Goal: Navigation & Orientation: Find specific page/section

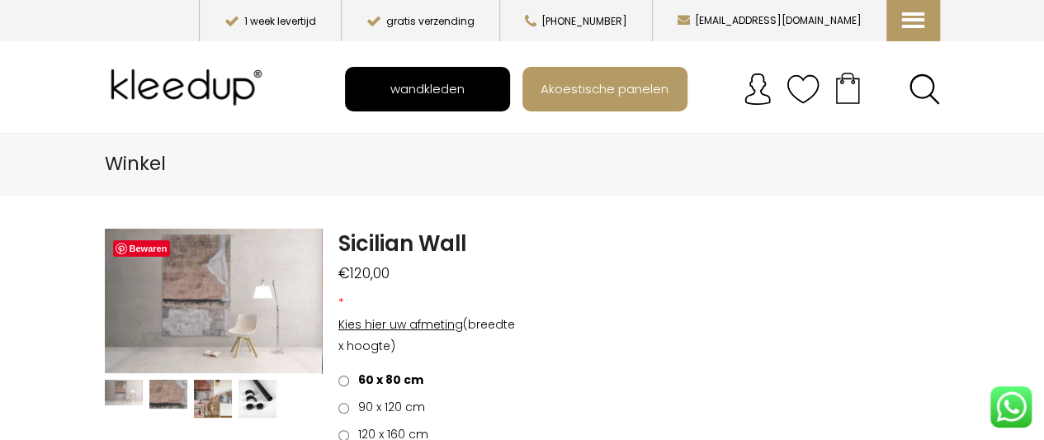
click at [443, 88] on span "wandkleden" at bounding box center [427, 88] width 92 height 31
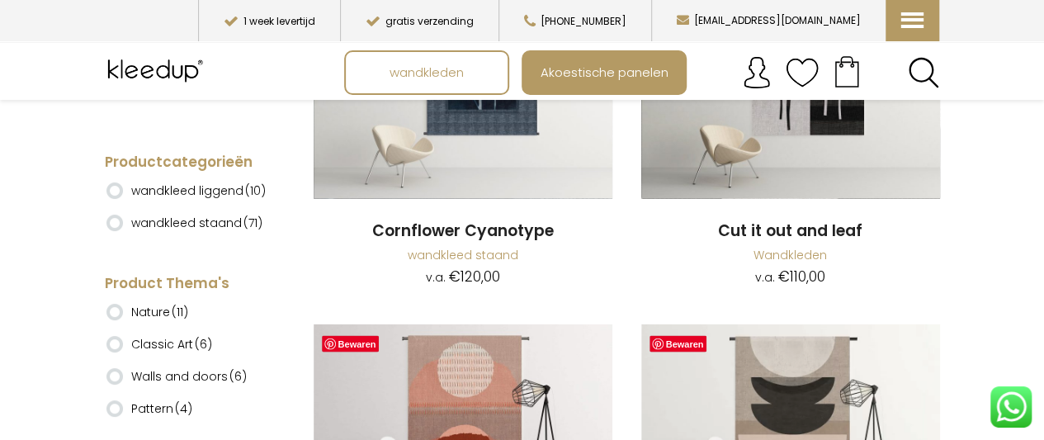
scroll to position [1756, 0]
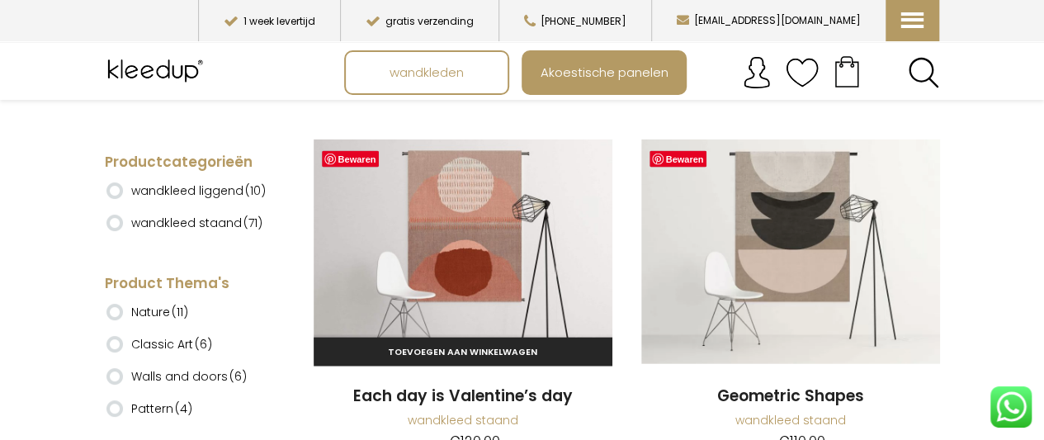
click at [513, 234] on img at bounding box center [463, 252] width 299 height 225
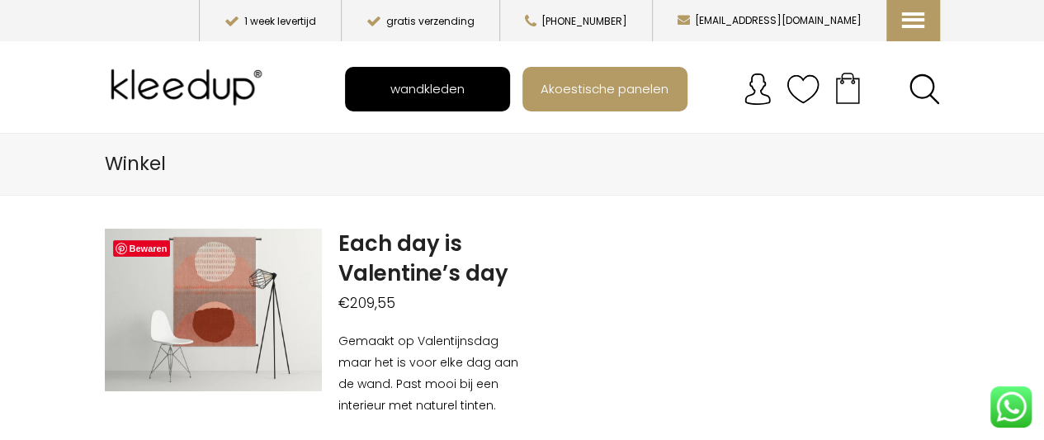
click at [413, 102] on span "wandkleden" at bounding box center [427, 88] width 92 height 31
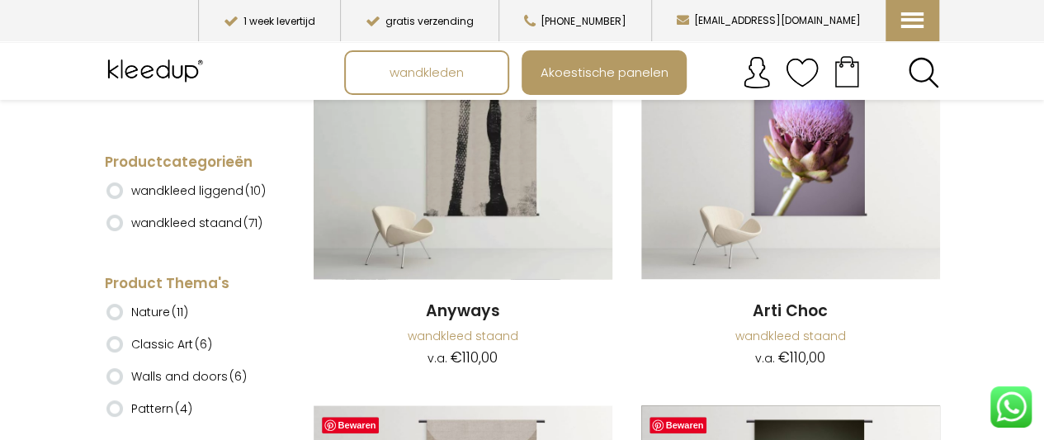
scroll to position [462, 0]
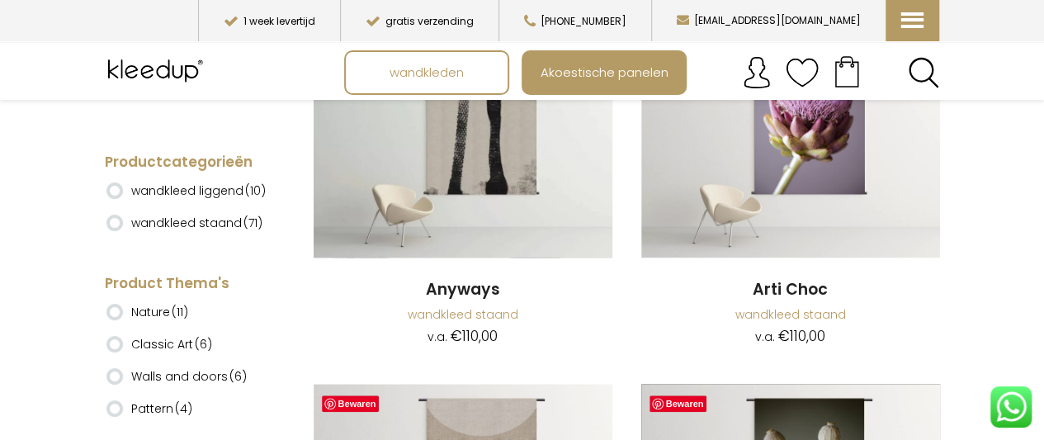
drag, startPoint x: 1050, startPoint y: 24, endPoint x: 1052, endPoint y: 37, distance: 13.3
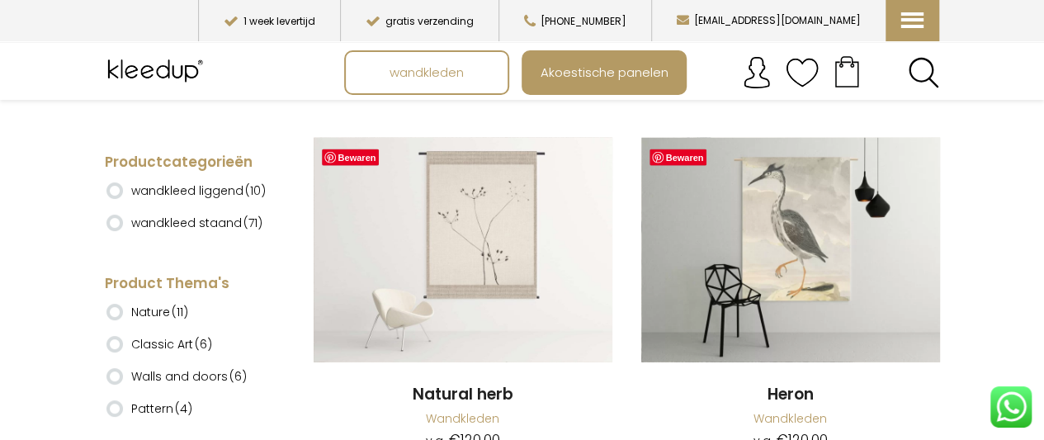
scroll to position [8097, 0]
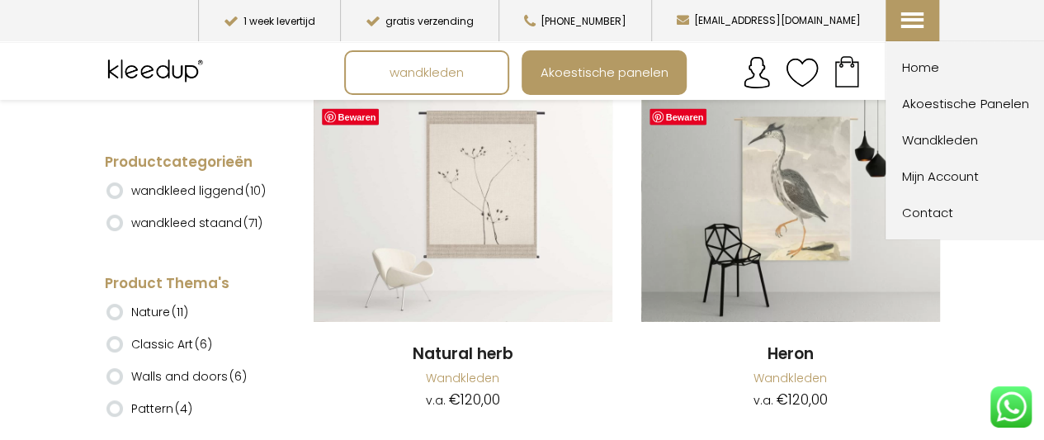
click at [919, 17] on icon at bounding box center [910, 8] width 17 height 17
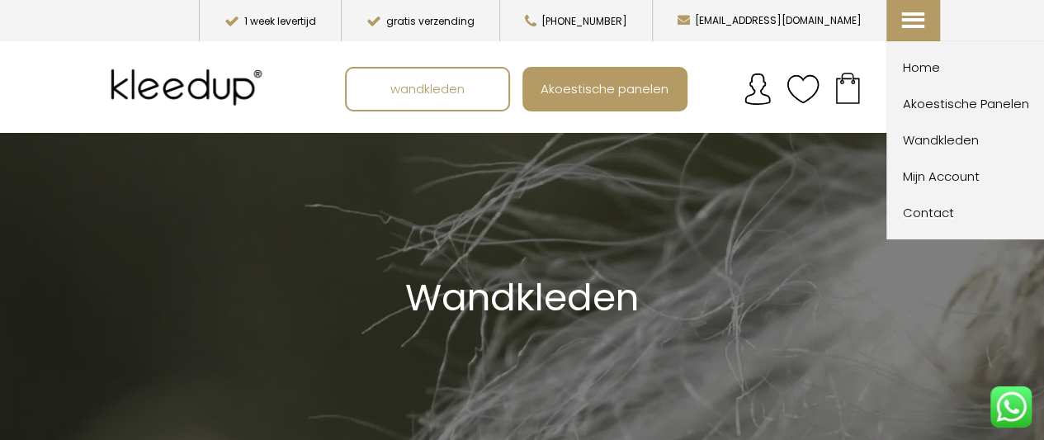
click at [932, 214] on span "Contact" at bounding box center [994, 213] width 182 height 20
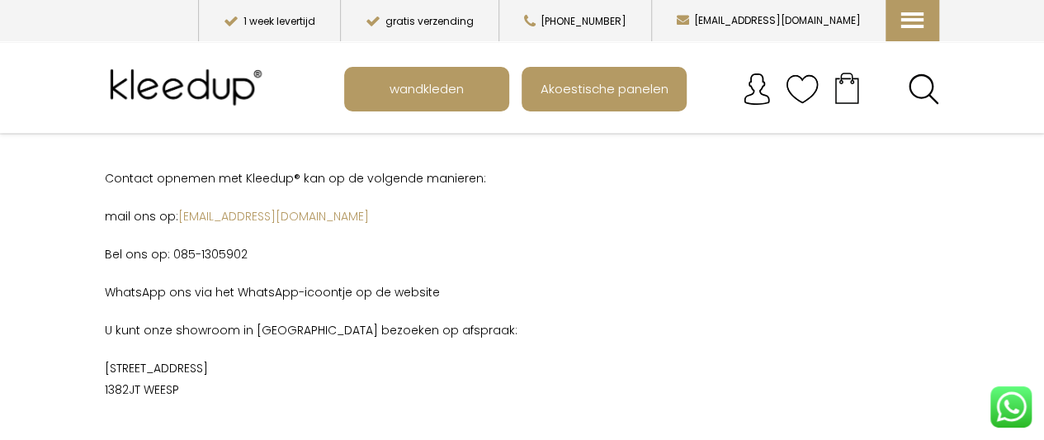
scroll to position [54, 0]
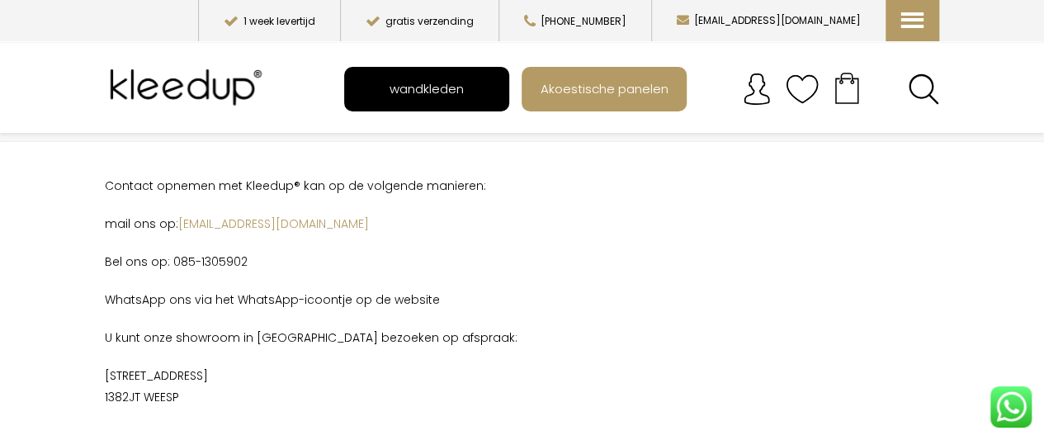
click at [448, 86] on span "wandkleden" at bounding box center [427, 88] width 92 height 31
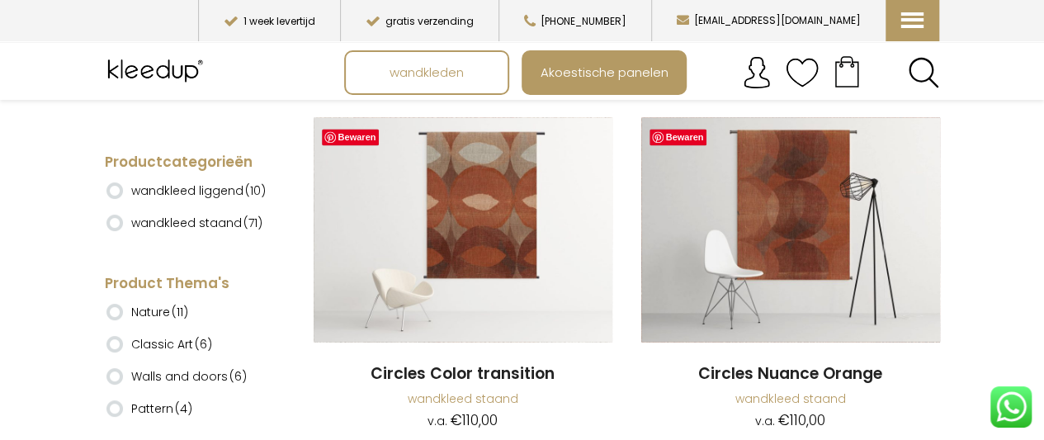
scroll to position [1016, 0]
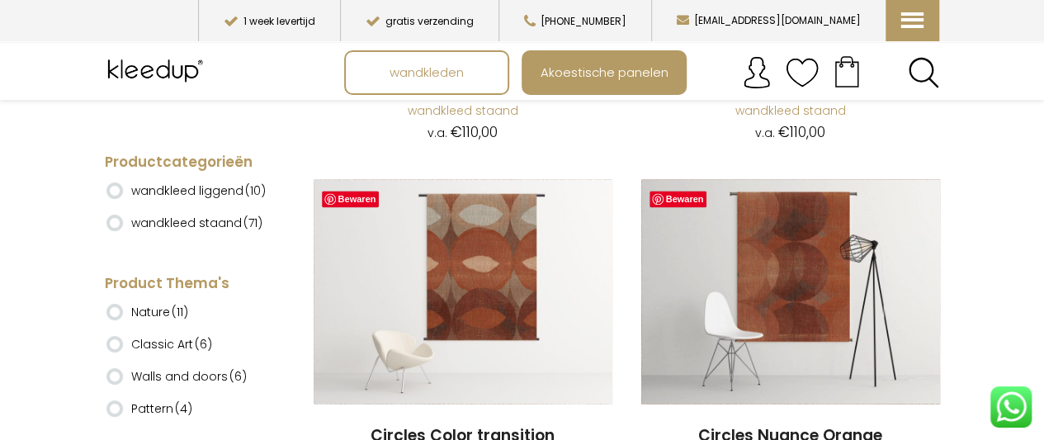
drag, startPoint x: 1049, startPoint y: 19, endPoint x: 1054, endPoint y: 46, distance: 27.7
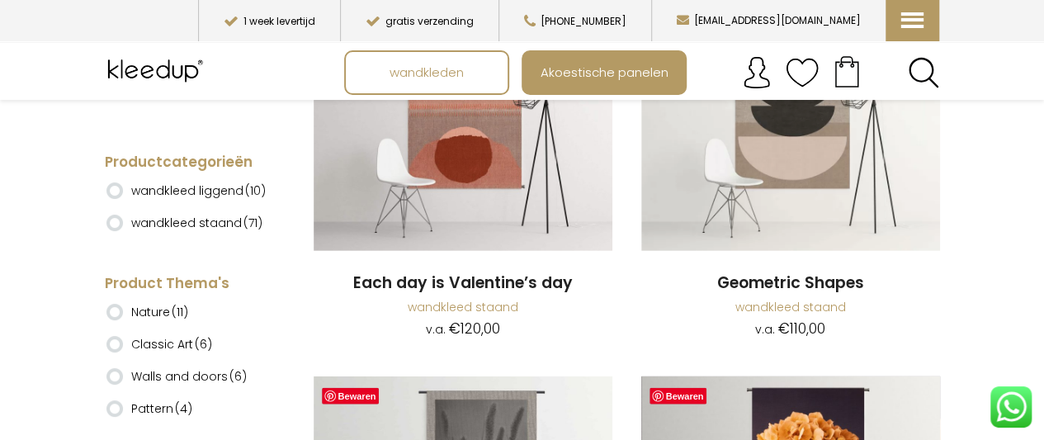
scroll to position [1787, 0]
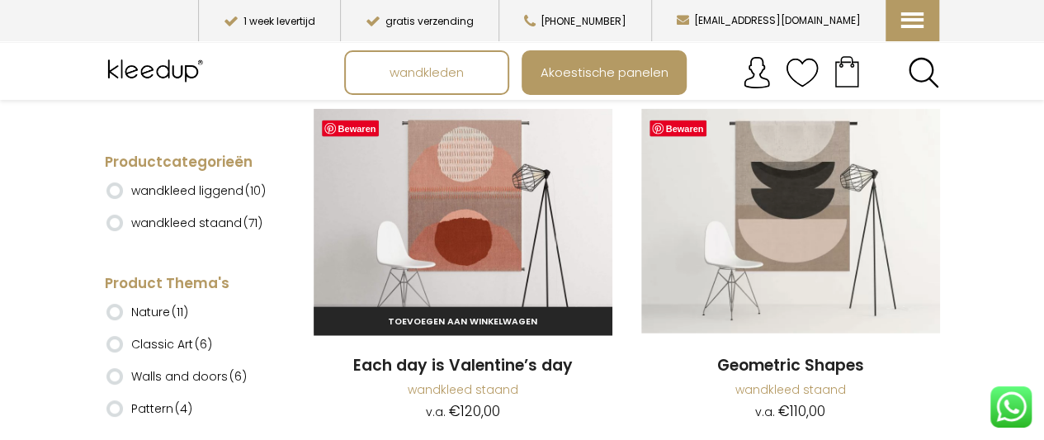
click at [497, 213] on img at bounding box center [463, 221] width 299 height 225
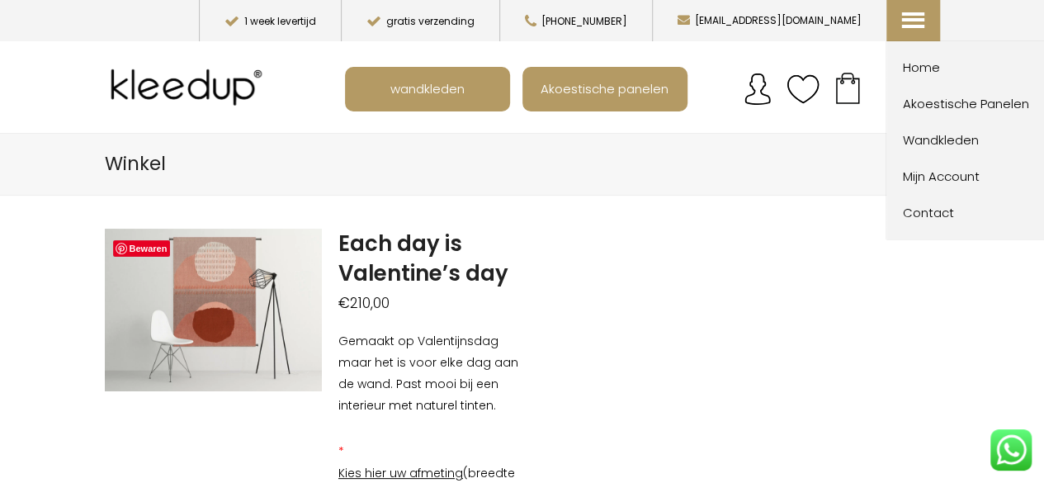
click at [903, 17] on icon at bounding box center [911, 8] width 17 height 17
click at [916, 61] on span "Home" at bounding box center [994, 68] width 182 height 20
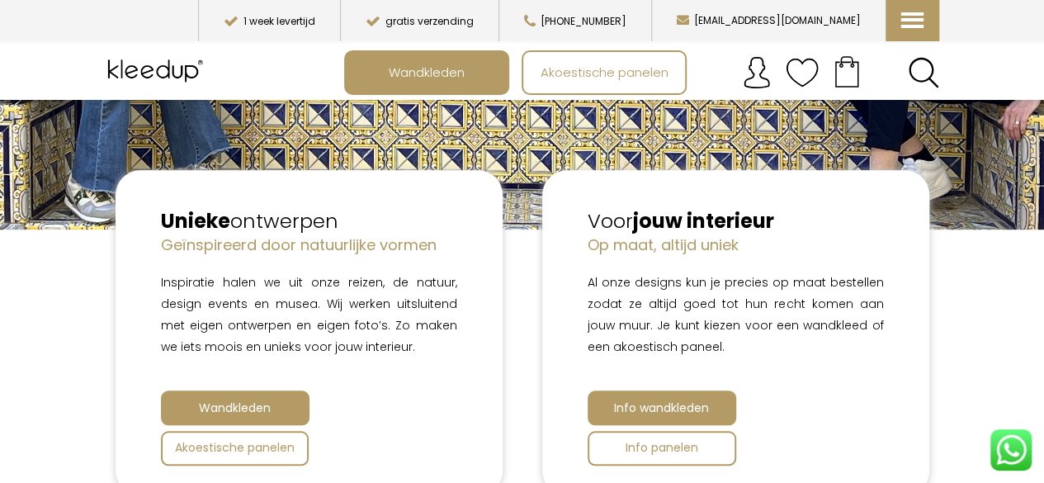
scroll to position [452, 0]
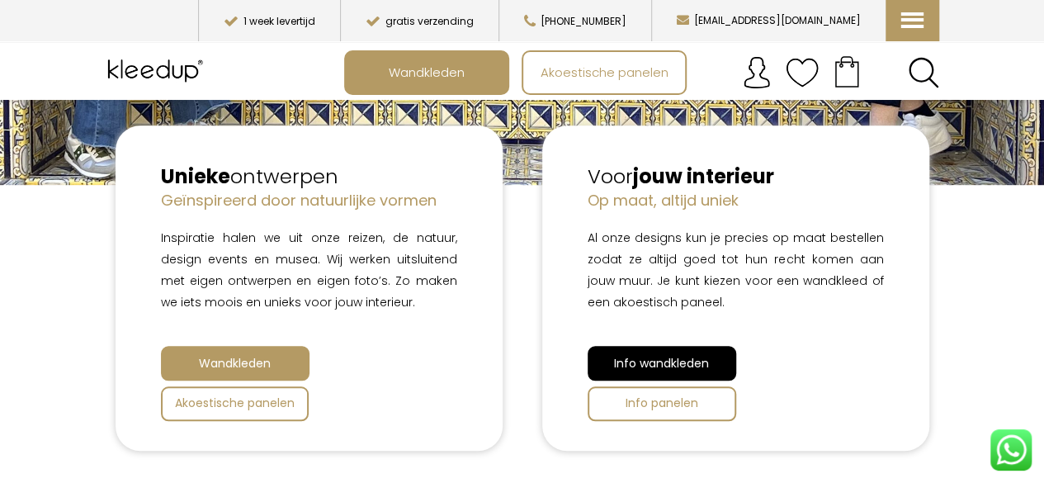
click at [639, 355] on span "Info wandkleden" at bounding box center [661, 363] width 95 height 17
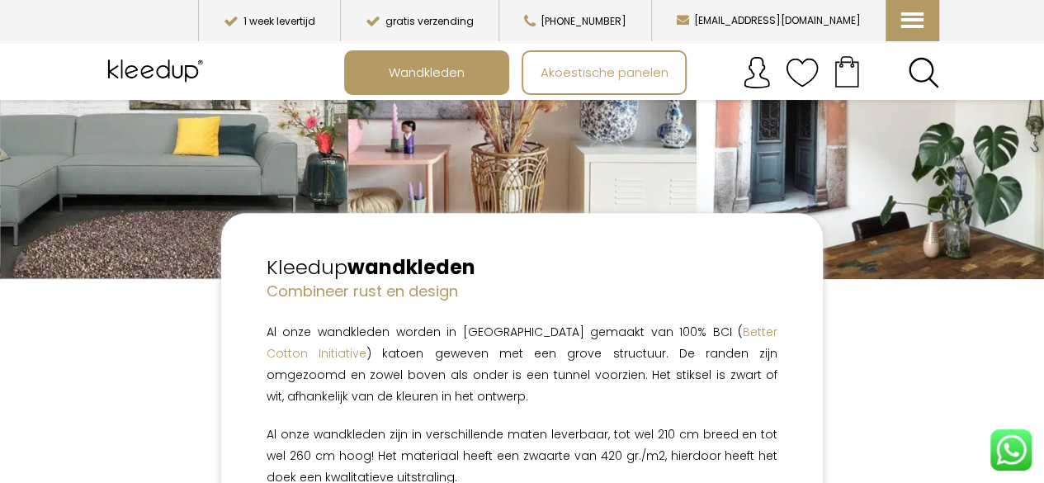
scroll to position [335, 0]
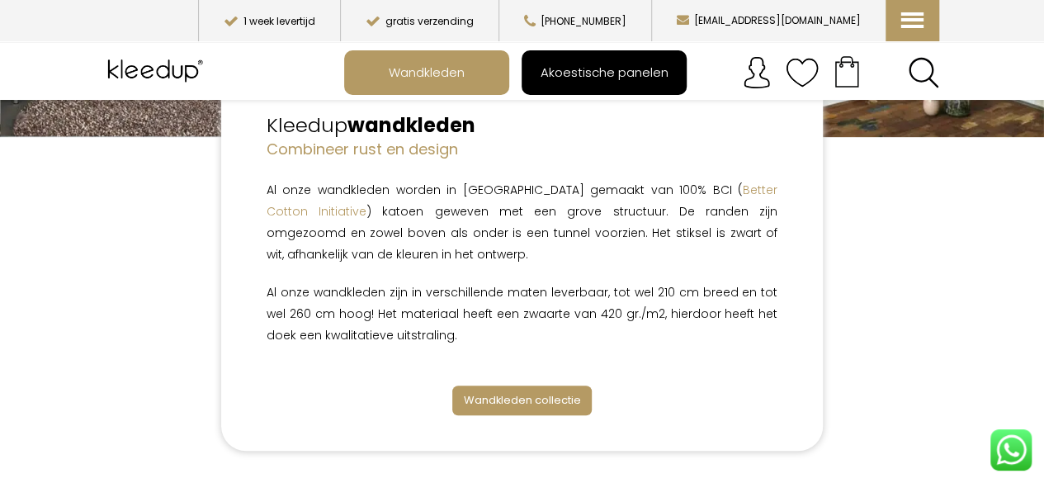
click at [620, 72] on span "Akoestische panelen" at bounding box center [605, 71] width 146 height 31
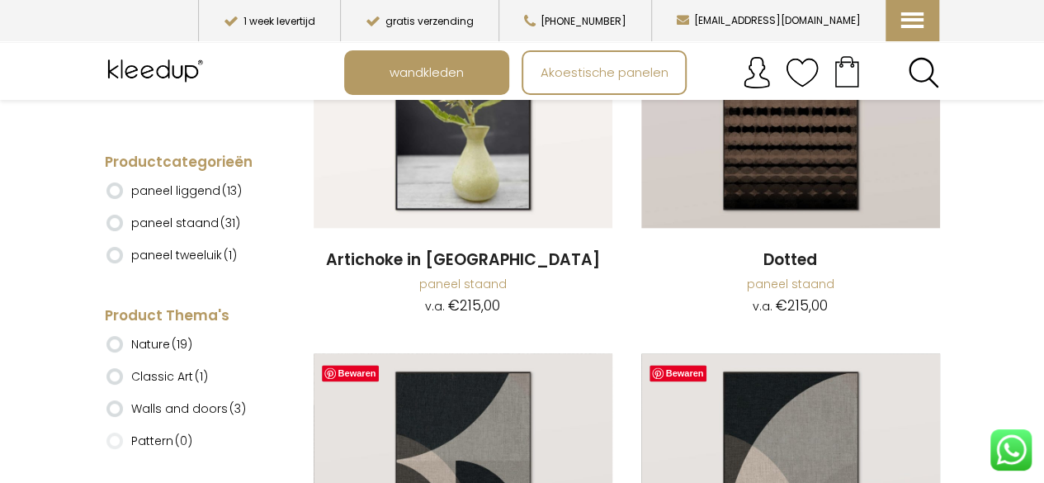
scroll to position [413, 0]
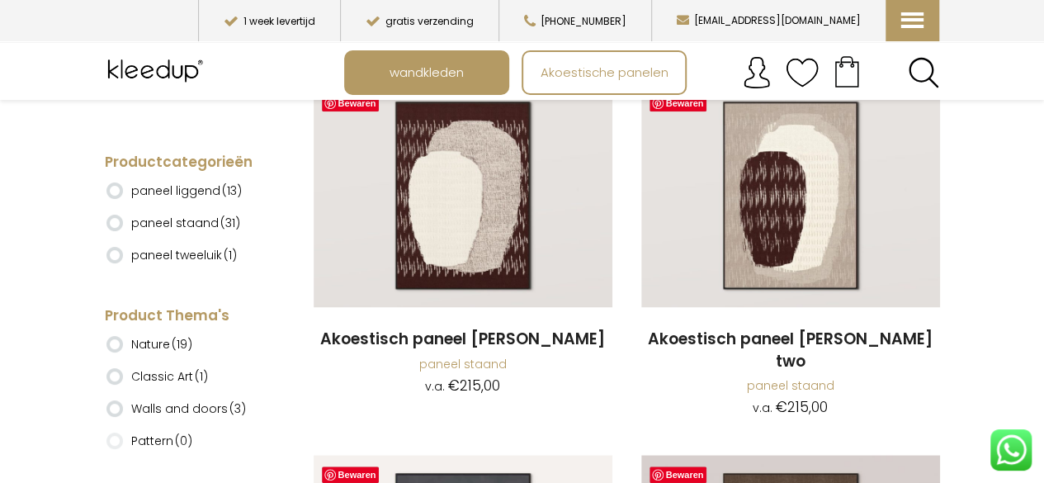
click at [119, 226] on li "paneel tweeluik (1)" at bounding box center [188, 216] width 162 height 32
click at [116, 224] on li "paneel tweeluik (1)" at bounding box center [188, 216] width 162 height 32
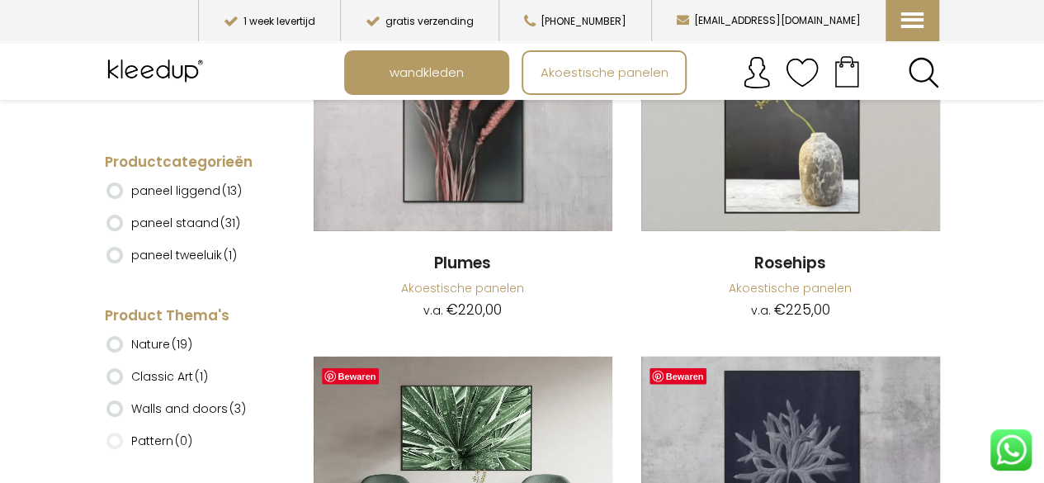
scroll to position [3039, 0]
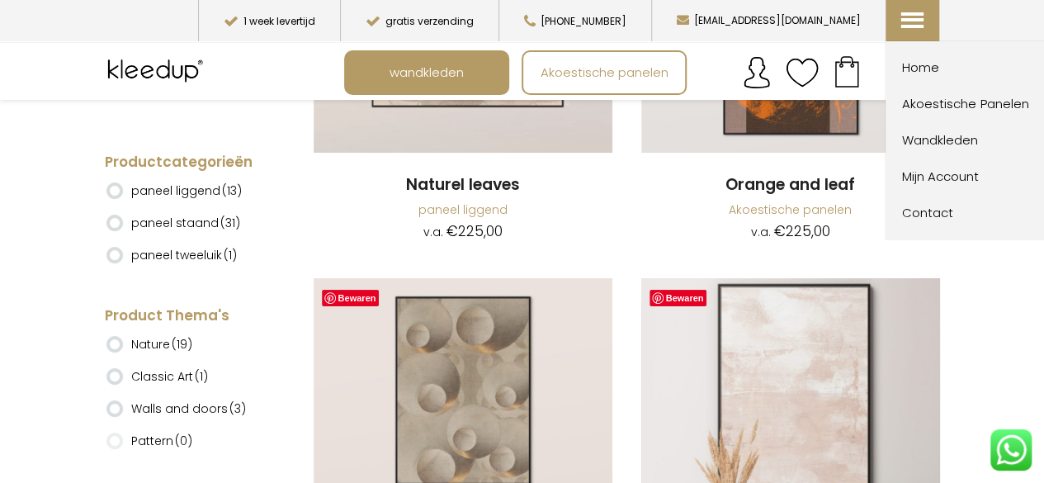
click at [915, 17] on icon at bounding box center [910, 8] width 17 height 17
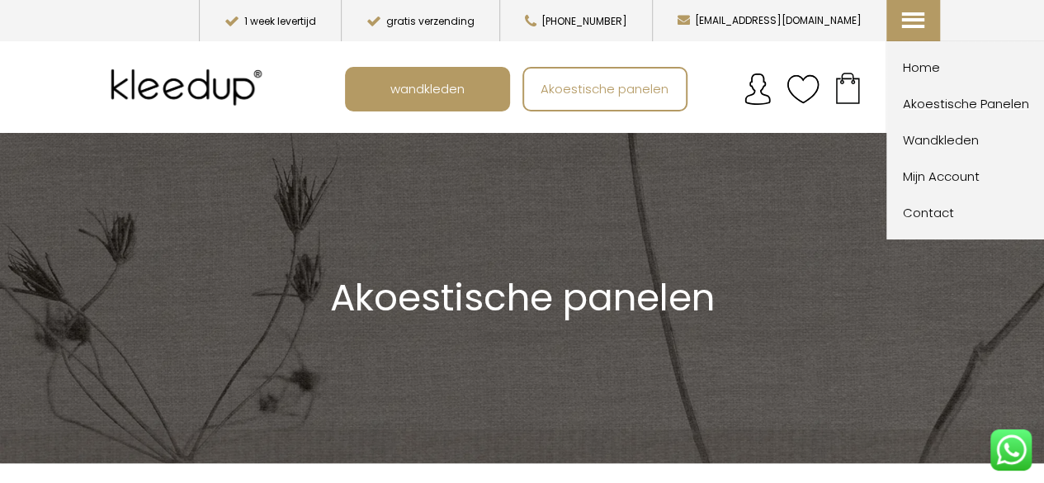
click at [923, 106] on span "Akoestische Panelen" at bounding box center [994, 104] width 182 height 20
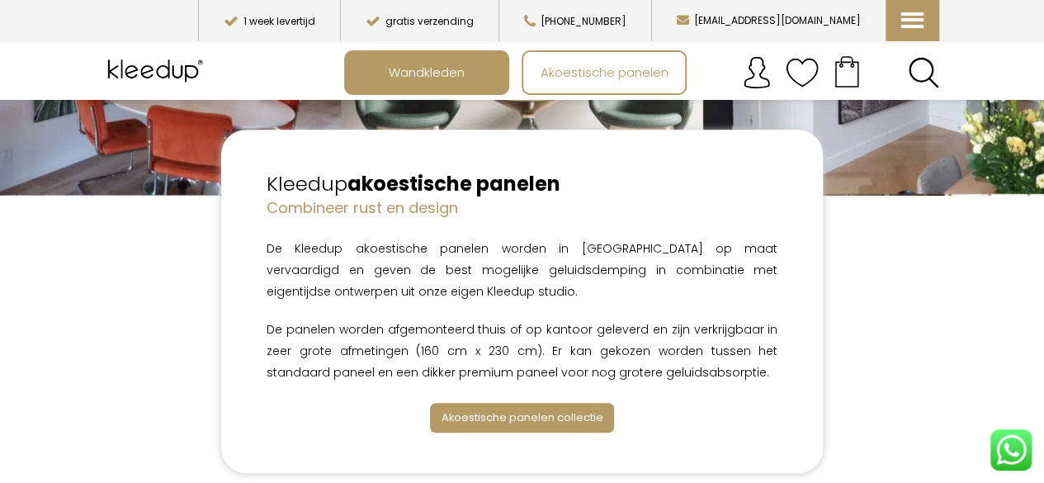
scroll to position [295, 0]
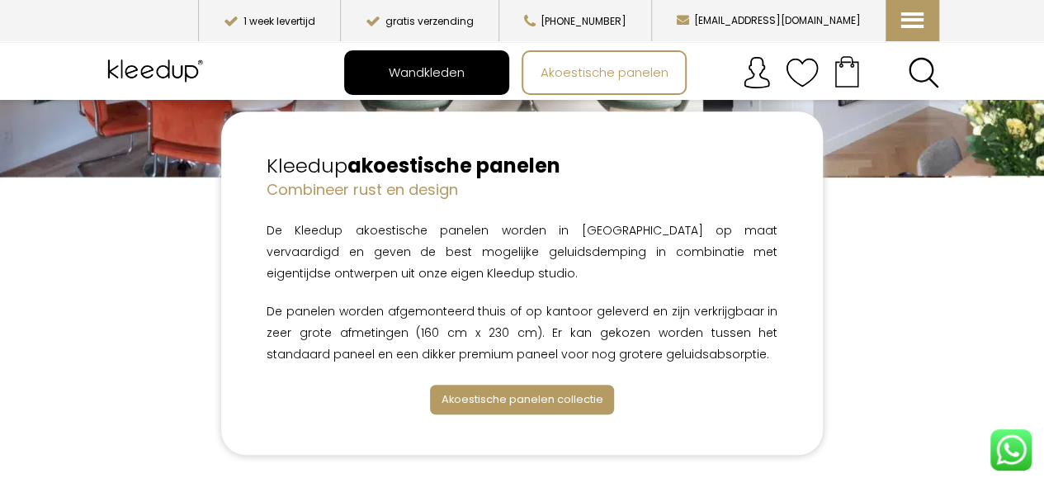
click at [462, 75] on span "Wandkleden" at bounding box center [427, 71] width 94 height 31
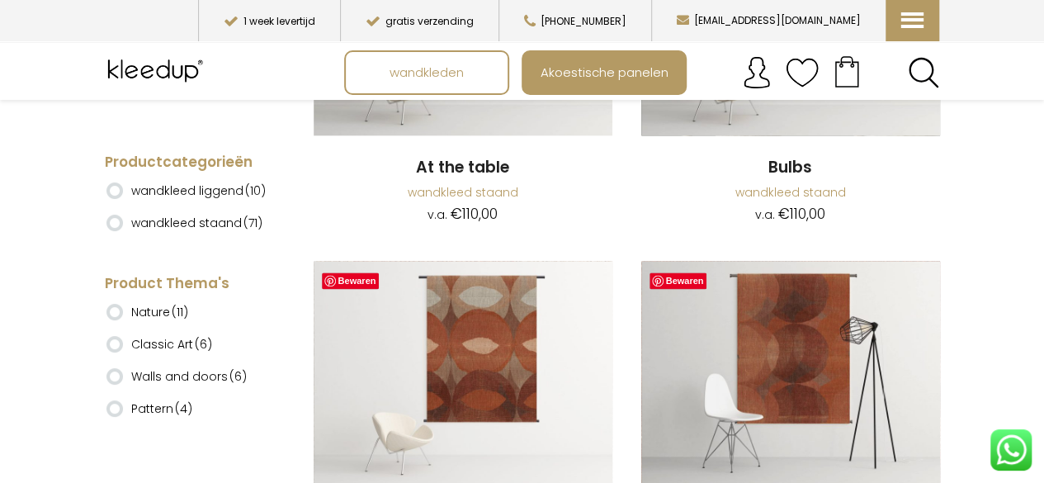
scroll to position [953, 0]
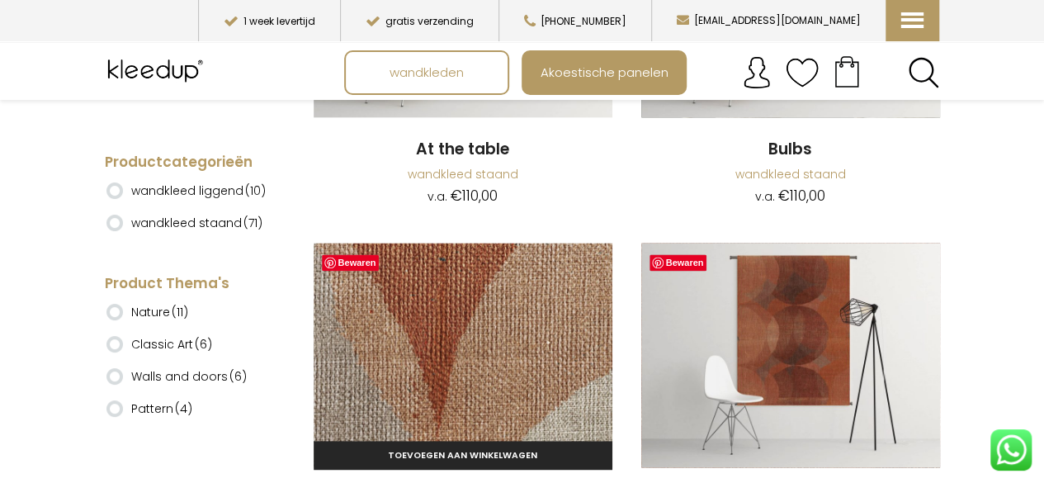
click at [530, 318] on img at bounding box center [463, 355] width 299 height 225
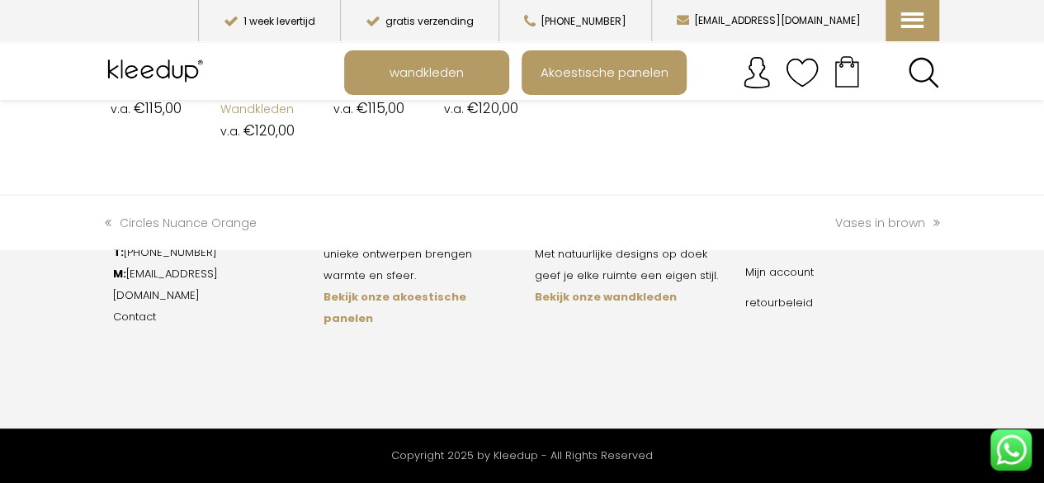
scroll to position [1943, 0]
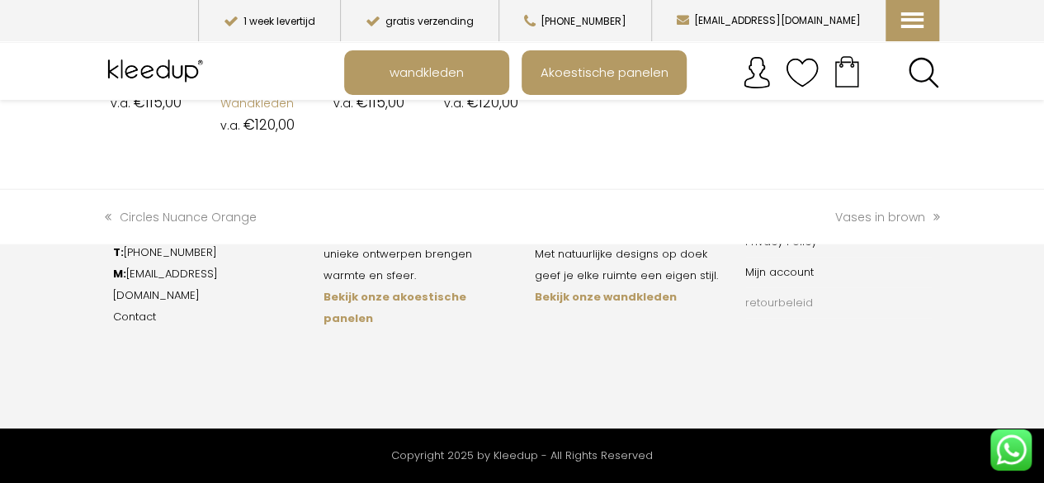
click at [779, 310] on link "retourbeleid" at bounding box center [779, 303] width 68 height 16
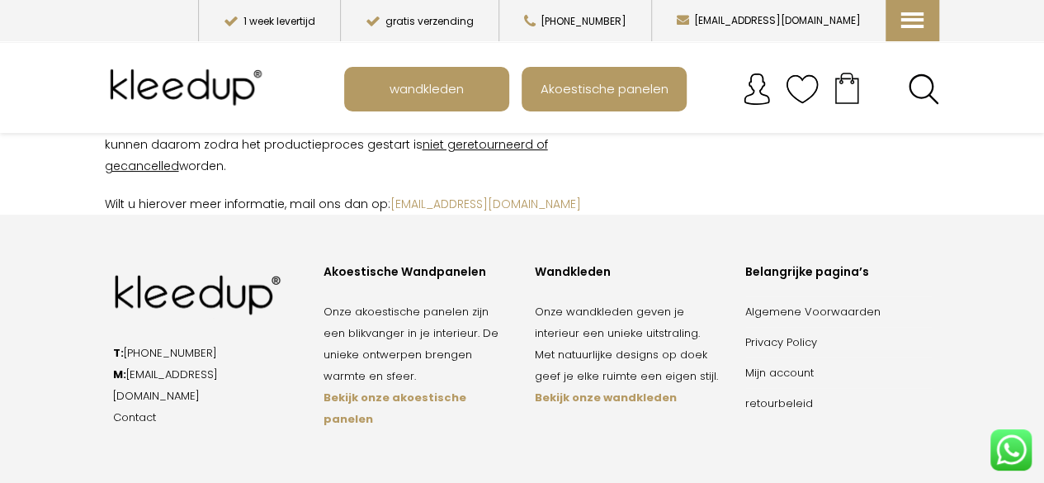
scroll to position [118, 0]
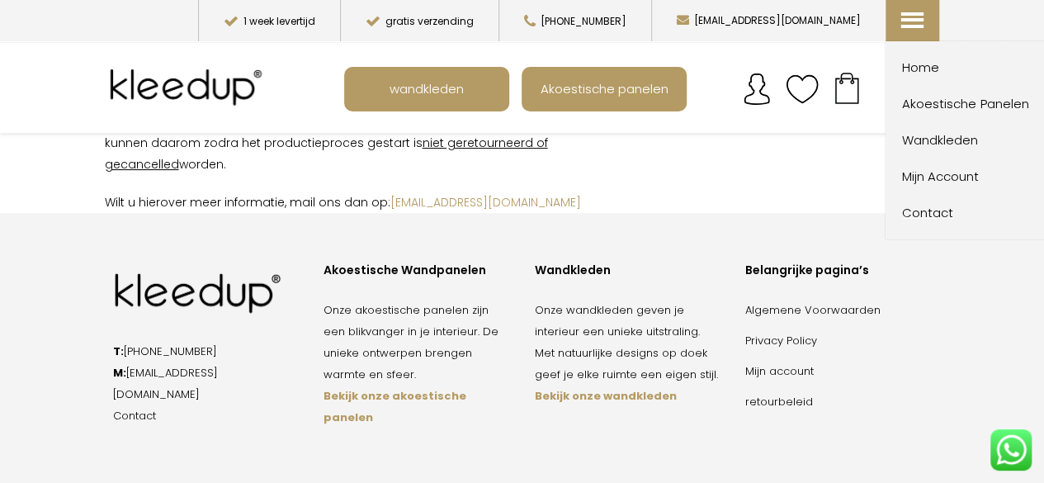
click at [925, 211] on span "Contact" at bounding box center [993, 213] width 182 height 20
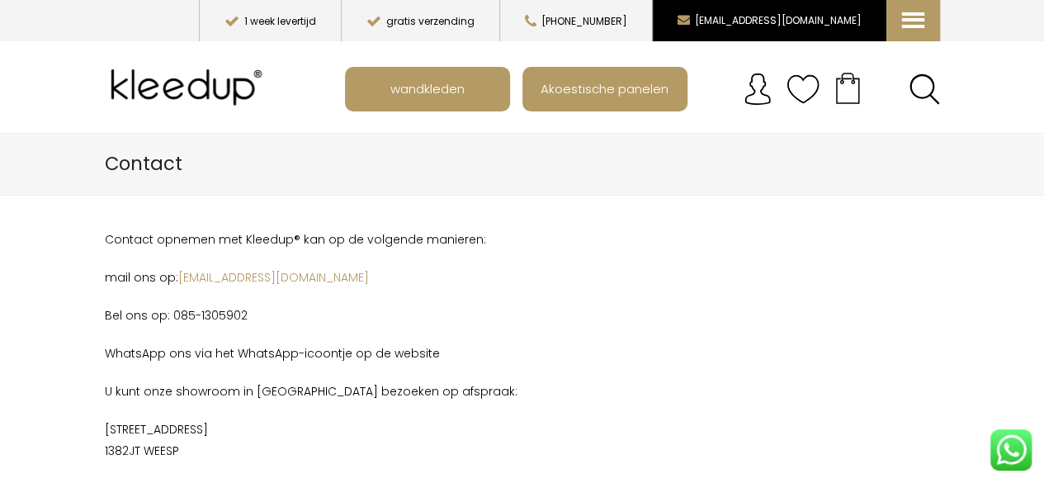
click at [807, 27] on button "[EMAIL_ADDRESS][DOMAIN_NAME]" at bounding box center [769, 20] width 234 height 41
click at [831, 20] on button "[EMAIL_ADDRESS][DOMAIN_NAME]" at bounding box center [769, 20] width 234 height 41
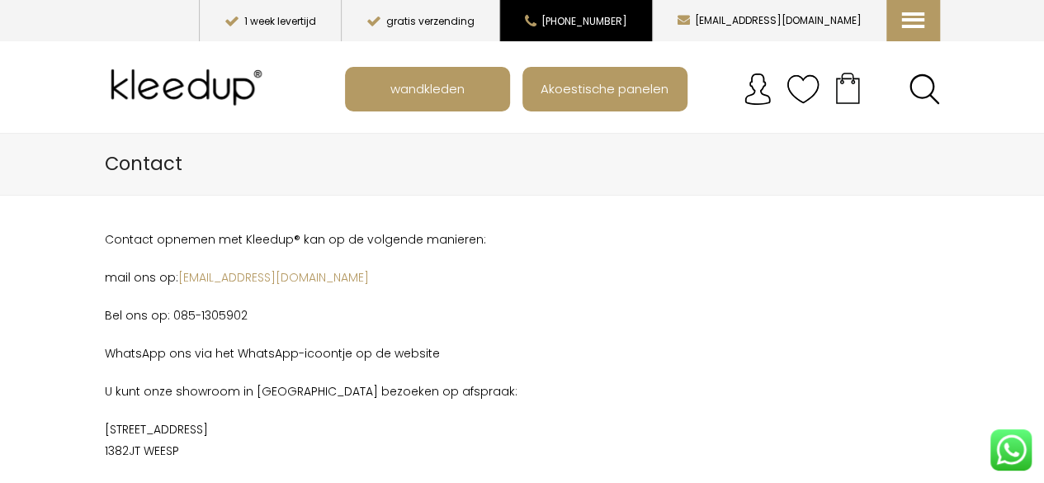
drag, startPoint x: 873, startPoint y: 17, endPoint x: 723, endPoint y: 23, distance: 150.4
click at [723, 23] on div "Menu menu1 Home Akoestische Panelen wandkleden Mijn account Contact [EMAIL_ADDR…" at bounding box center [522, 20] width 835 height 41
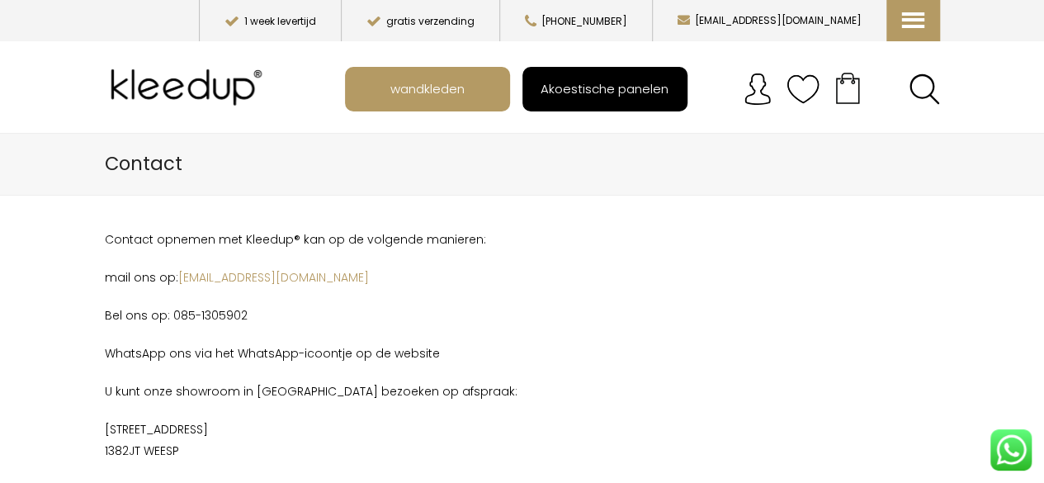
click at [627, 78] on span "Akoestische panelen" at bounding box center [605, 88] width 146 height 31
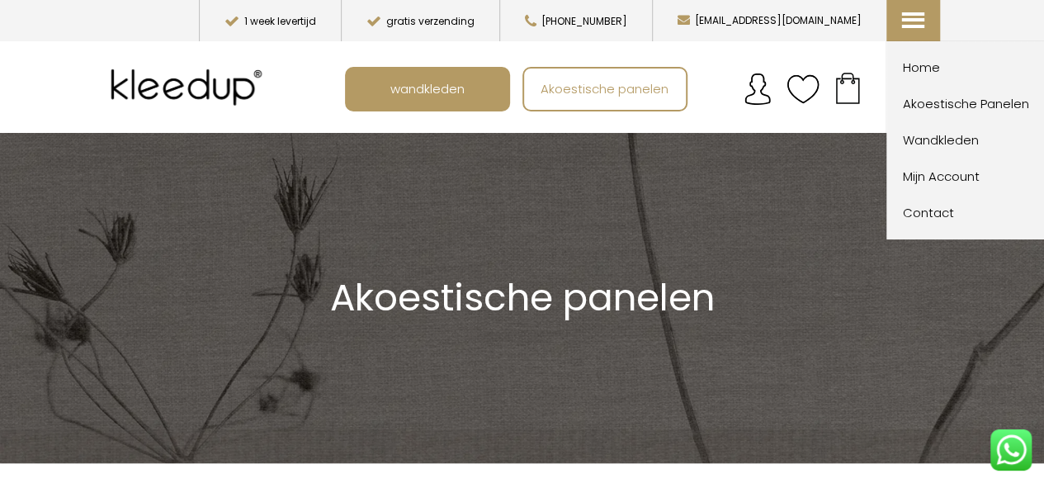
click at [915, 17] on icon at bounding box center [911, 8] width 17 height 17
click at [925, 111] on span "Akoestische Panelen" at bounding box center [994, 104] width 182 height 20
